Goal: Task Accomplishment & Management: Complete application form

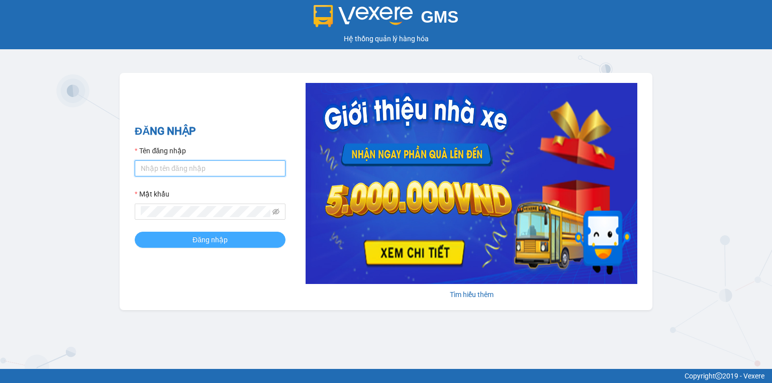
type input "ngoc.taithang"
click at [228, 247] on button "Đăng nhập" at bounding box center [210, 240] width 151 height 16
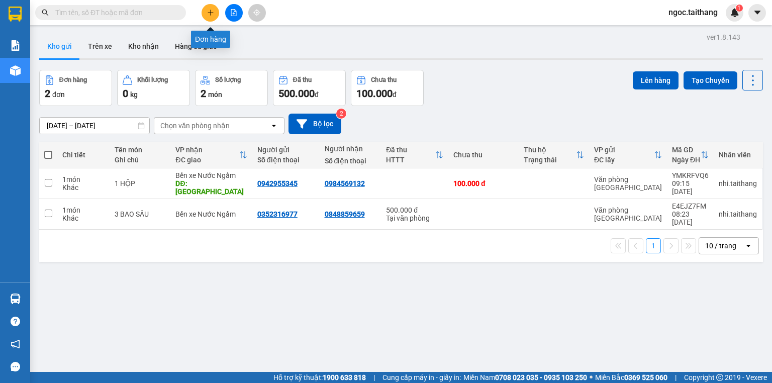
click at [207, 16] on button at bounding box center [211, 13] width 18 height 18
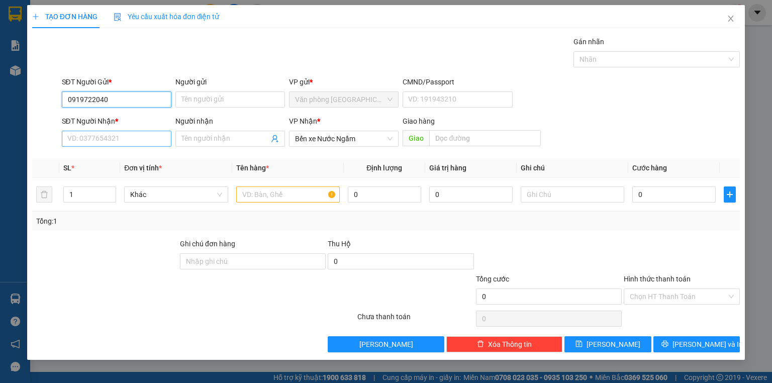
type input "0919722040"
click at [104, 141] on input "SĐT Người Nhận *" at bounding box center [117, 139] width 110 height 16
type input "0985445341"
click at [277, 199] on input "text" at bounding box center [288, 194] width 104 height 16
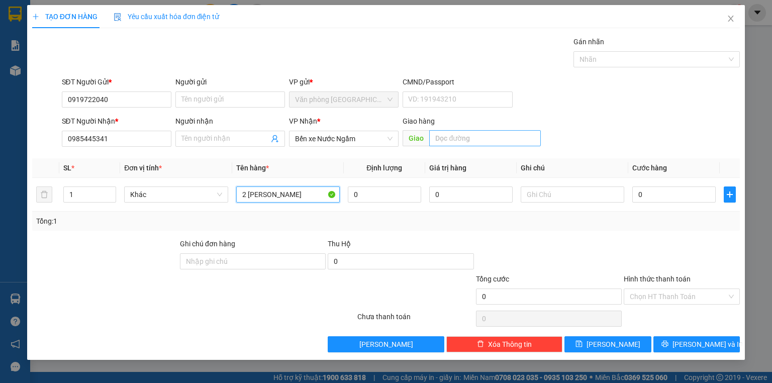
type input "2 [PERSON_NAME]"
click at [456, 145] on input "text" at bounding box center [485, 138] width 112 height 16
click at [434, 137] on input "[GEOGRAPHIC_DATA]" at bounding box center [485, 138] width 112 height 16
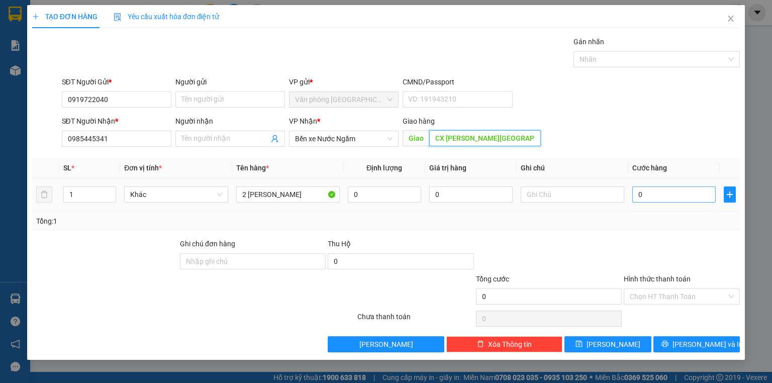
type input "CX [PERSON_NAME][GEOGRAPHIC_DATA]"
click at [666, 195] on input "0" at bounding box center [673, 194] width 83 height 16
type input "4"
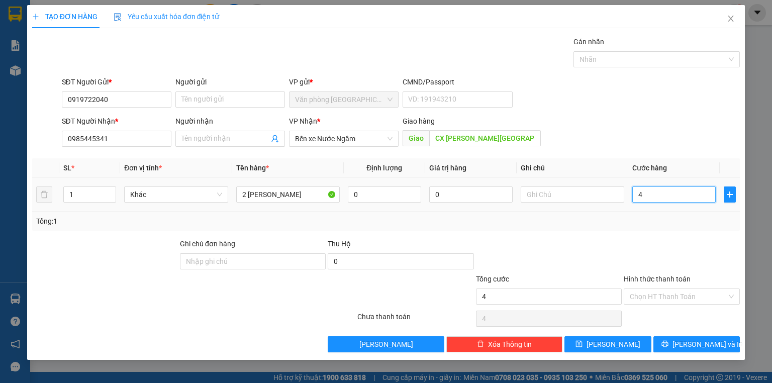
type input "40"
type input "400"
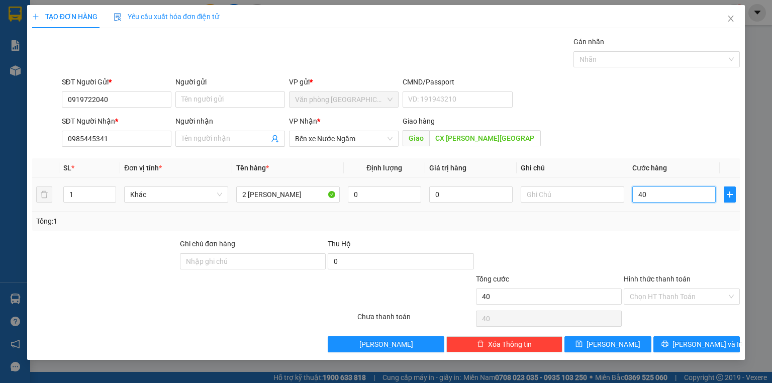
type input "400"
type input "400.000"
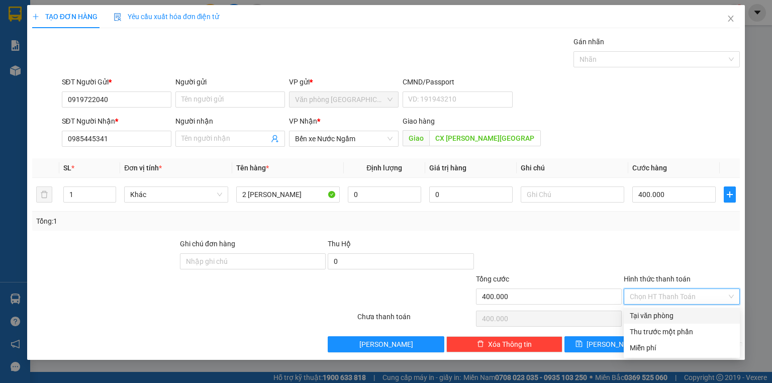
click at [645, 299] on input "Hình thức thanh toán" at bounding box center [678, 296] width 97 height 15
click at [655, 318] on div "Tại văn phòng" at bounding box center [682, 315] width 104 height 11
type input "0"
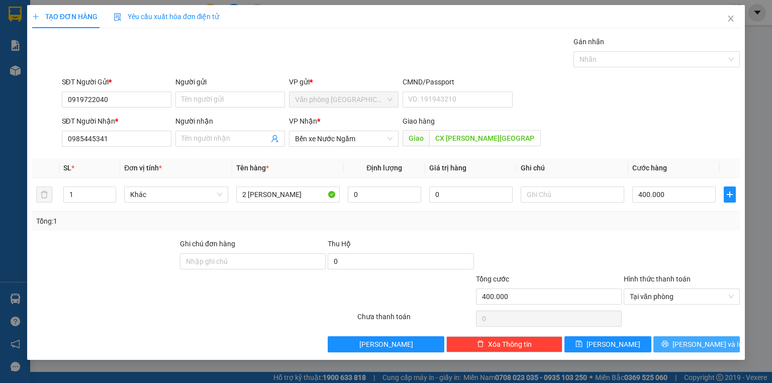
click at [714, 346] on span "[PERSON_NAME] và In" at bounding box center [707, 344] width 70 height 11
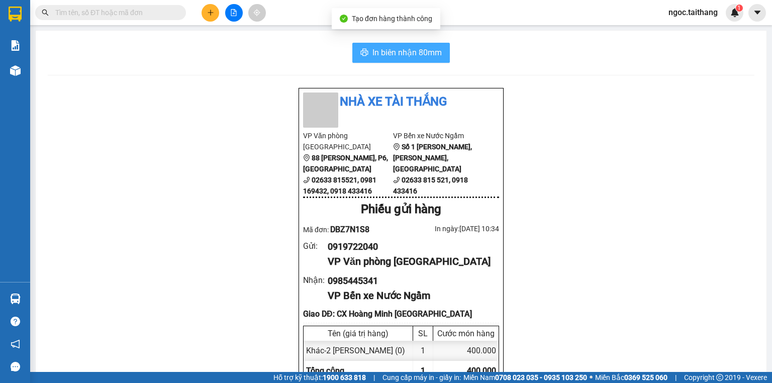
click at [396, 46] on span "In biên nhận 80mm" at bounding box center [406, 52] width 69 height 13
